Goal: Transaction & Acquisition: Purchase product/service

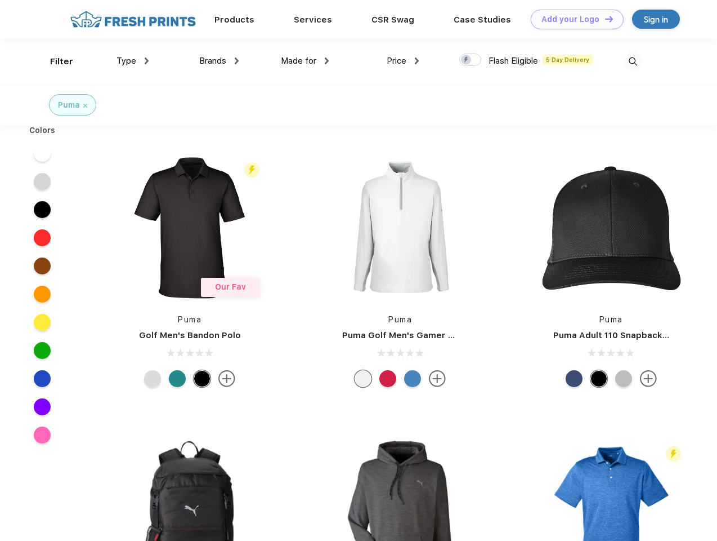
scroll to position [1, 0]
click at [573, 19] on link "Add your Logo Design Tool" at bounding box center [577, 20] width 93 height 20
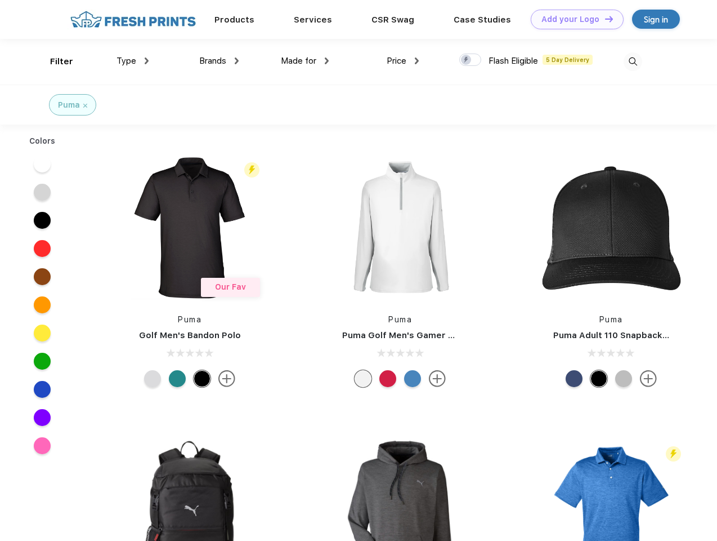
click at [0, 0] on div "Design Tool" at bounding box center [0, 0] width 0 height 0
click at [604, 19] on link "Add your Logo Design Tool" at bounding box center [577, 20] width 93 height 20
click at [54, 61] on div "Filter" at bounding box center [61, 61] width 23 height 13
click at [133, 61] on span "Type" at bounding box center [127, 61] width 20 height 10
click at [219, 61] on span "Brands" at bounding box center [212, 61] width 27 height 10
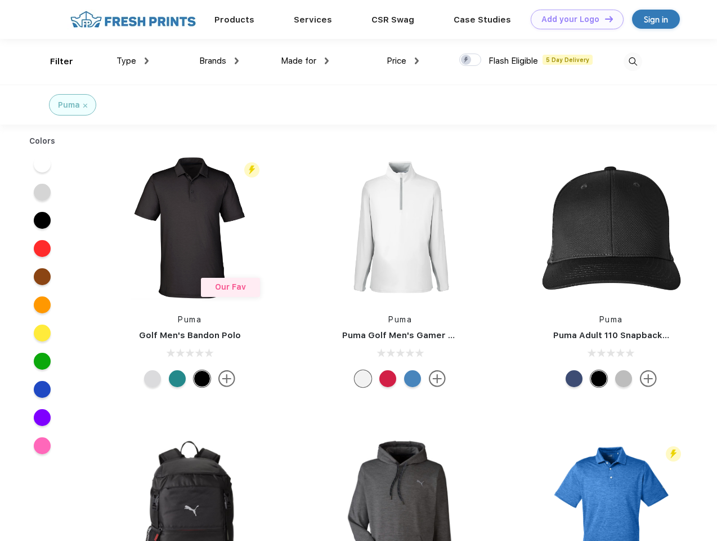
click at [305, 61] on span "Made for" at bounding box center [298, 61] width 35 height 10
click at [403, 61] on span "Price" at bounding box center [397, 61] width 20 height 10
click at [471, 60] on div at bounding box center [470, 59] width 22 height 12
click at [467, 60] on input "checkbox" at bounding box center [462, 56] width 7 height 7
click at [633, 61] on img at bounding box center [633, 61] width 19 height 19
